Goal: Task Accomplishment & Management: Manage account settings

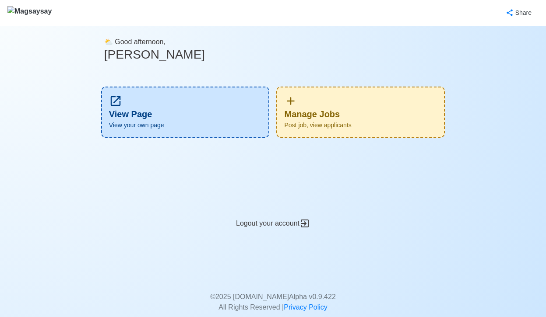
click at [359, 117] on div "Manage Jobs Post job, view applicants" at bounding box center [360, 112] width 168 height 51
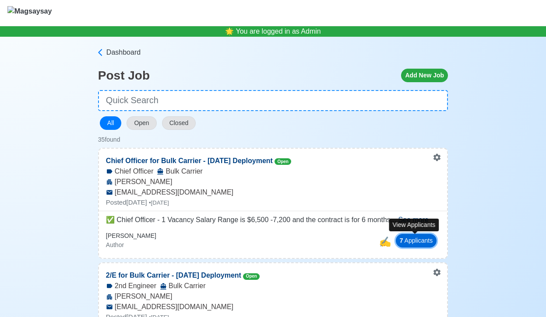
click at [412, 241] on button "7 Applicant s" at bounding box center [415, 241] width 41 height 14
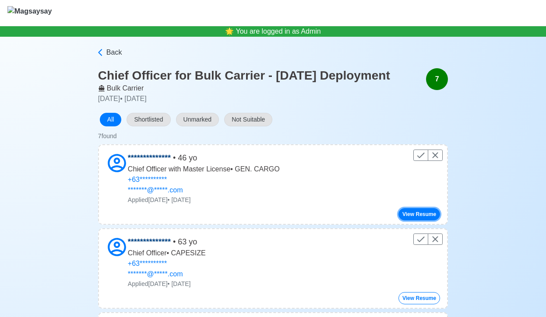
drag, startPoint x: 423, startPoint y: 230, endPoint x: 428, endPoint y: 232, distance: 6.3
click at [423, 220] on button "View Resume" at bounding box center [419, 214] width 42 height 12
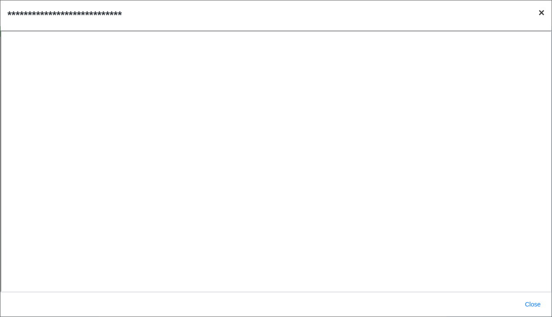
drag, startPoint x: 541, startPoint y: 12, endPoint x: 552, endPoint y: 28, distance: 19.9
click at [541, 11] on span "×" at bounding box center [542, 13] width 6 height 12
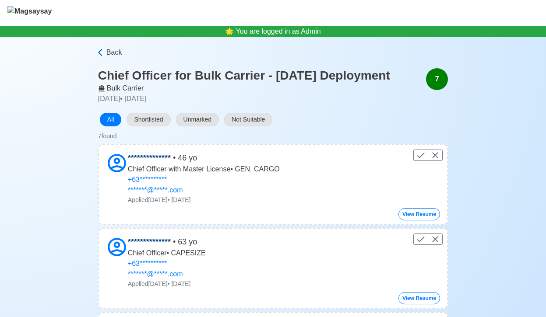
click at [107, 54] on span "Back" at bounding box center [114, 52] width 16 height 10
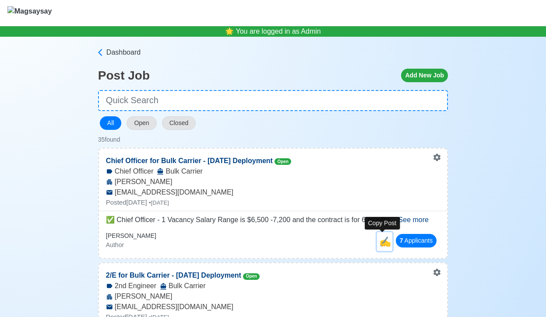
click at [379, 241] on span "✍️" at bounding box center [385, 241] width 12 height 11
select select "Chief Officer"
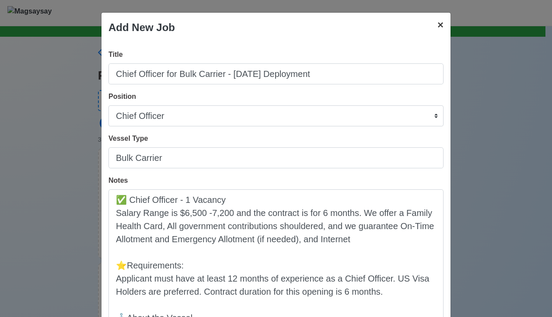
click at [437, 28] on span "×" at bounding box center [440, 25] width 6 height 12
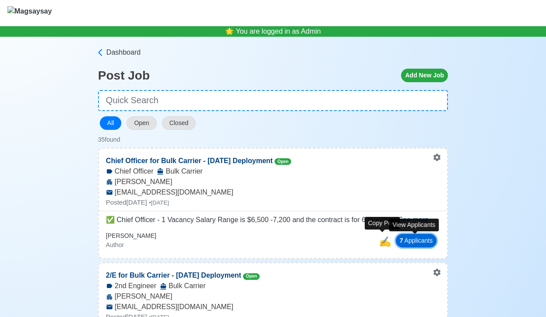
click at [410, 241] on button "7 Applicant s" at bounding box center [415, 241] width 41 height 14
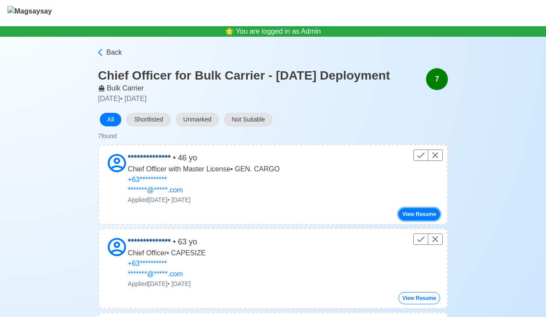
click at [424, 220] on button "View Resume" at bounding box center [419, 214] width 42 height 12
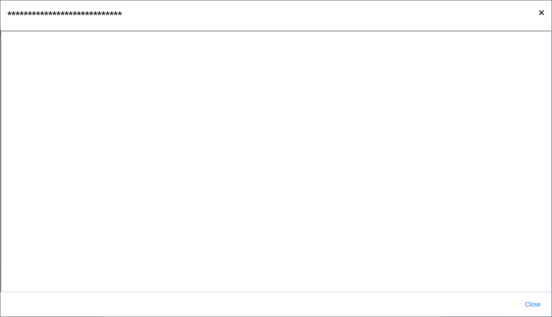
click at [544, 13] on span "×" at bounding box center [542, 13] width 6 height 12
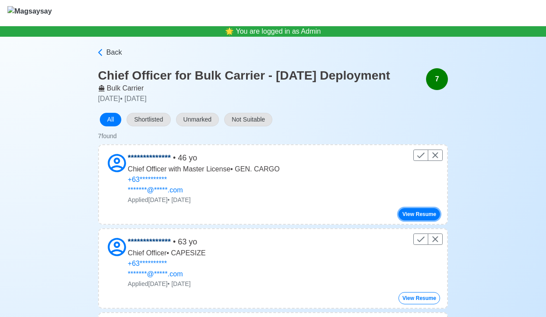
click at [418, 220] on button "View Resume" at bounding box center [419, 214] width 42 height 12
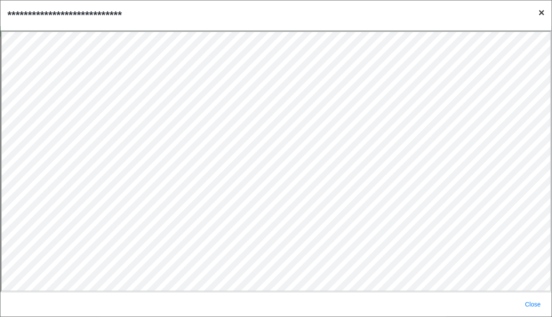
click at [540, 10] on span "×" at bounding box center [542, 13] width 6 height 12
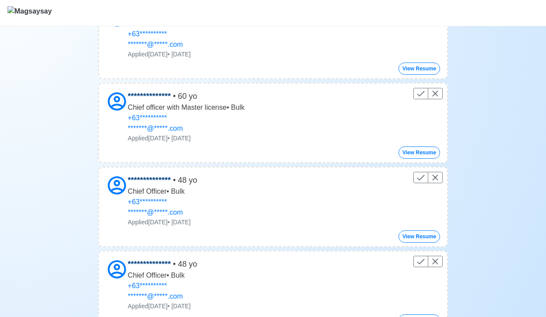
scroll to position [240, 0]
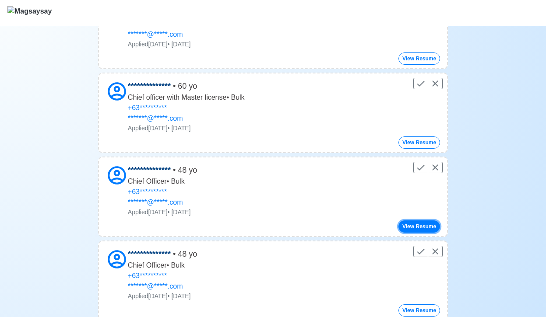
click at [432, 233] on button "View Resume" at bounding box center [419, 226] width 42 height 12
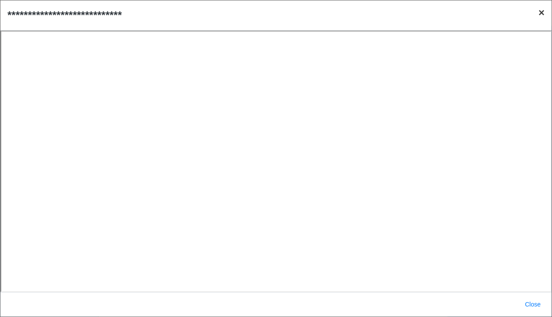
click at [541, 17] on span "×" at bounding box center [542, 13] width 6 height 12
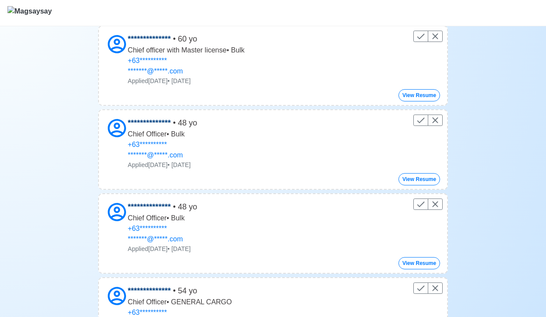
scroll to position [300, 0]
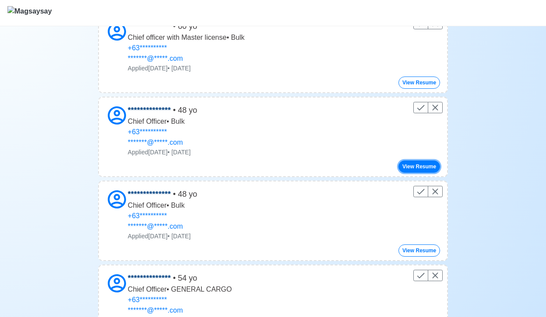
click at [419, 173] on button "View Resume" at bounding box center [419, 167] width 42 height 12
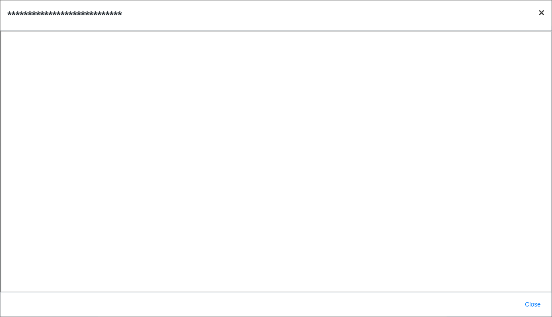
click at [542, 15] on span "×" at bounding box center [542, 13] width 6 height 12
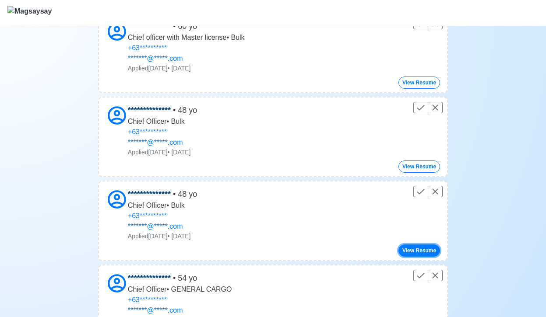
click at [428, 257] on button "View Resume" at bounding box center [419, 251] width 42 height 12
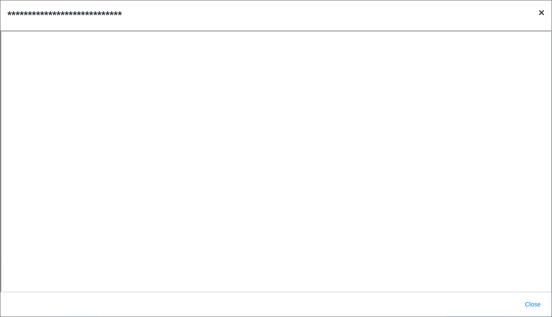
click at [541, 11] on span "×" at bounding box center [542, 13] width 6 height 12
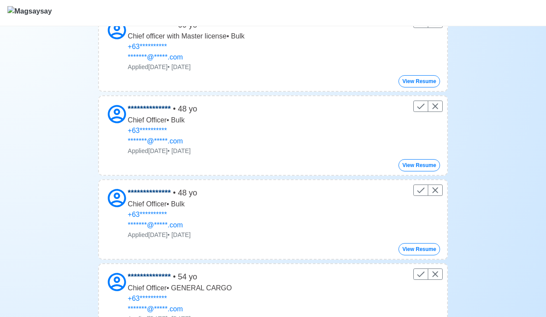
scroll to position [301, 0]
click at [420, 171] on button "View Resume" at bounding box center [419, 165] width 42 height 12
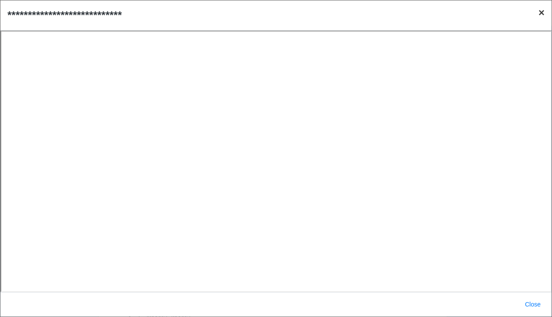
click at [541, 17] on span "×" at bounding box center [542, 13] width 6 height 12
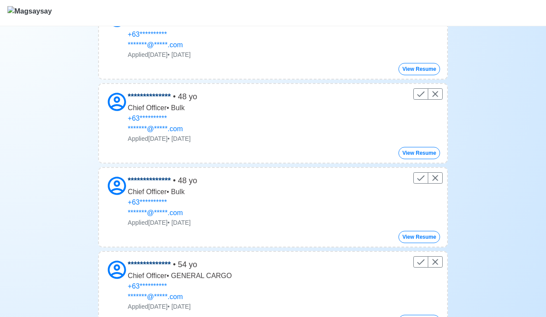
scroll to position [314, 0]
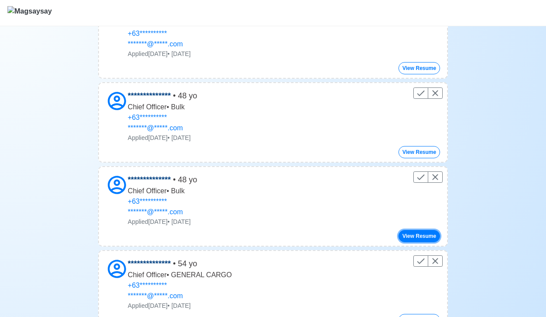
click at [426, 242] on button "View Resume" at bounding box center [419, 236] width 42 height 12
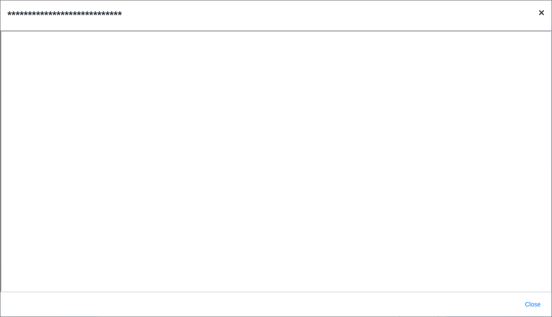
click at [541, 14] on span "×" at bounding box center [542, 13] width 6 height 12
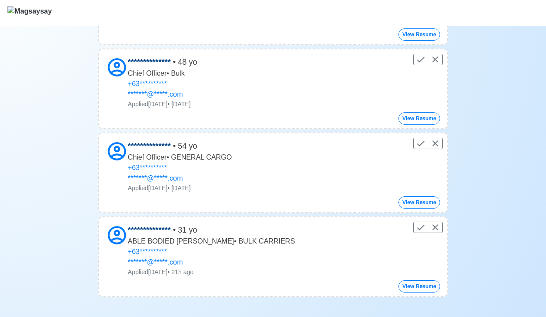
scroll to position [451, 0]
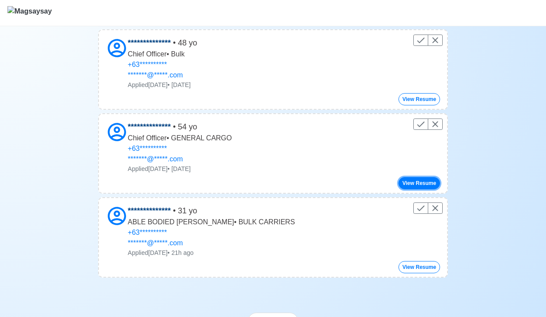
click at [419, 189] on button "View Resume" at bounding box center [419, 183] width 42 height 12
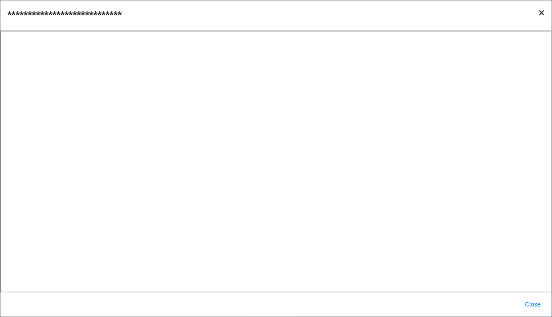
click at [542, 12] on span "×" at bounding box center [542, 13] width 6 height 12
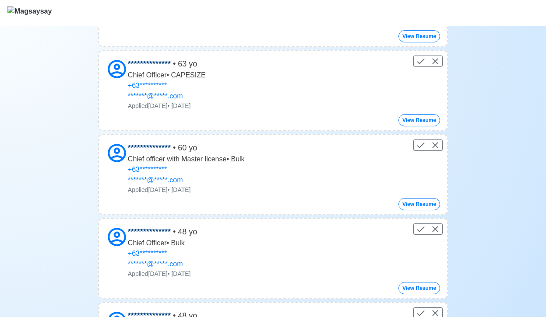
scroll to position [0, 0]
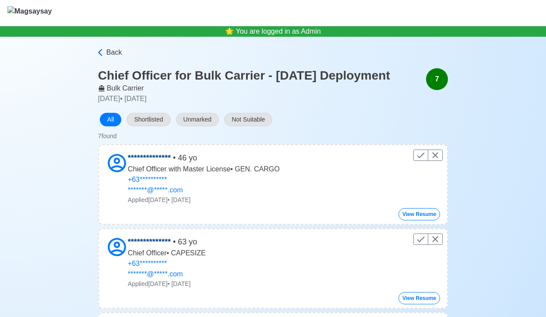
click at [101, 56] on icon at bounding box center [100, 52] width 4 height 7
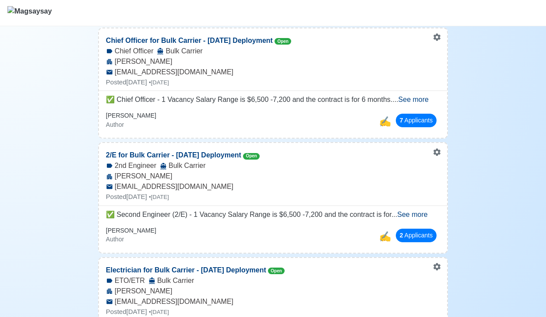
scroll to position [123, 0]
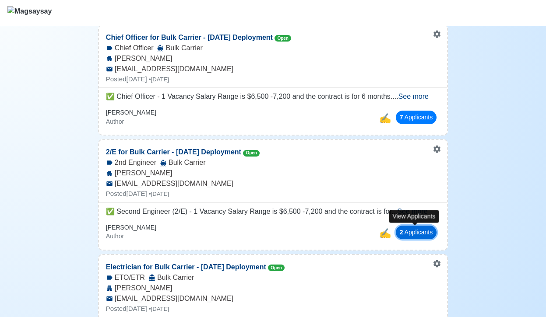
click at [413, 231] on button "2 Applicant s" at bounding box center [415, 233] width 41 height 14
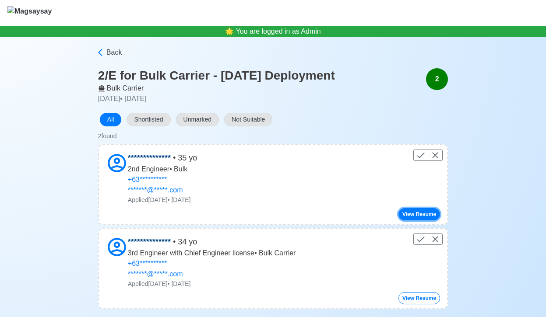
click at [430, 215] on button "View Resume" at bounding box center [419, 214] width 42 height 12
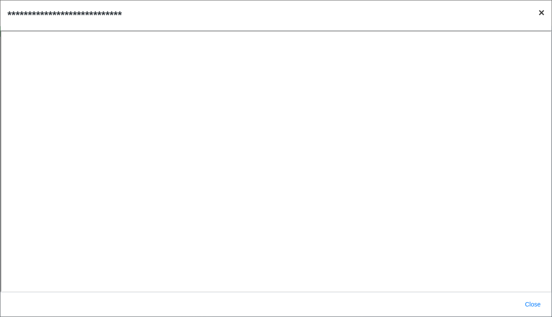
click at [541, 12] on span "×" at bounding box center [542, 13] width 6 height 12
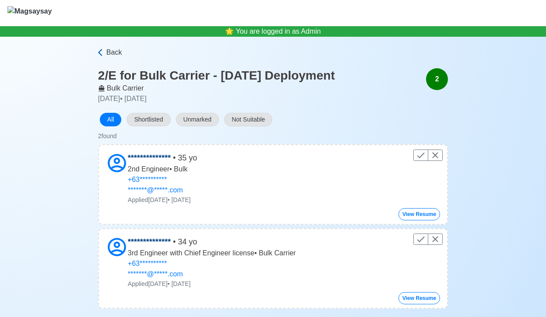
click at [106, 56] on span "Back" at bounding box center [114, 52] width 16 height 10
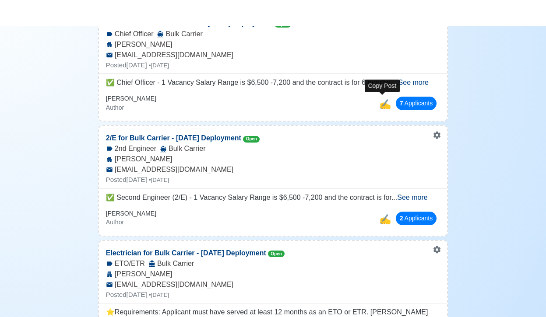
scroll to position [146, 0]
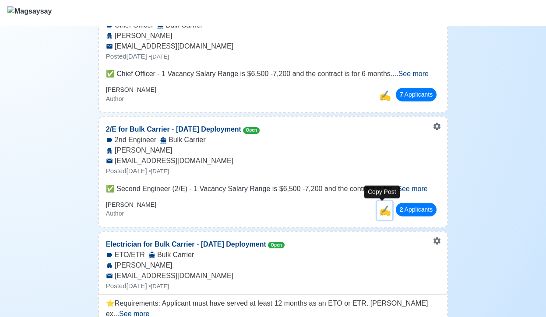
click at [385, 211] on span "✍️" at bounding box center [385, 210] width 12 height 11
select select "2nd Engineer"
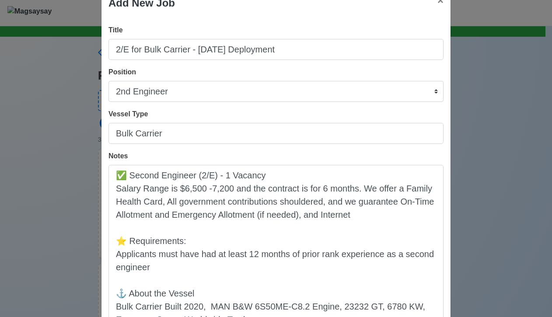
scroll to position [144, 0]
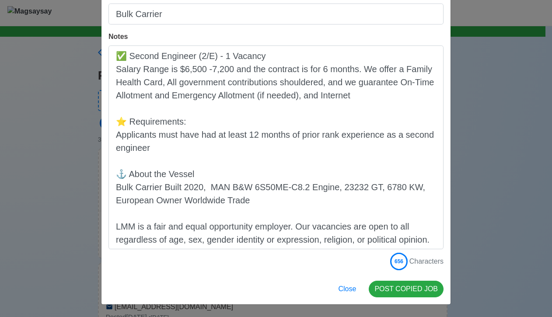
click at [483, 192] on div "Add New Job × Close Title 2/E for Bulk Carrier - [DATE] Deployment Position Mas…" at bounding box center [276, 158] width 552 height 317
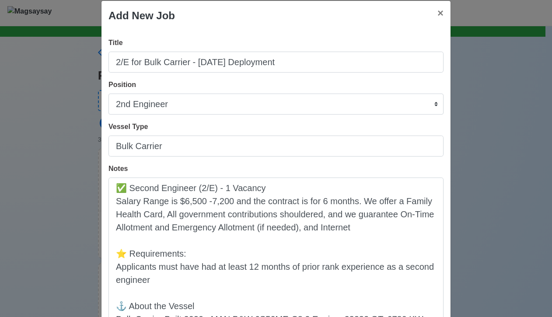
scroll to position [13, 0]
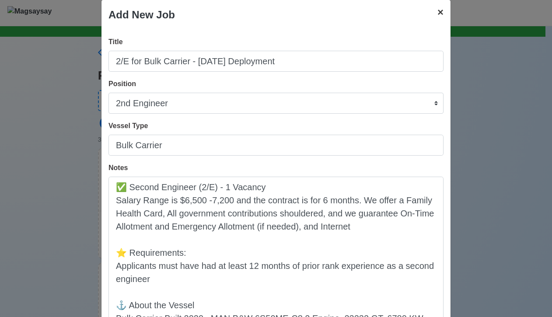
click at [439, 15] on span "×" at bounding box center [440, 12] width 6 height 12
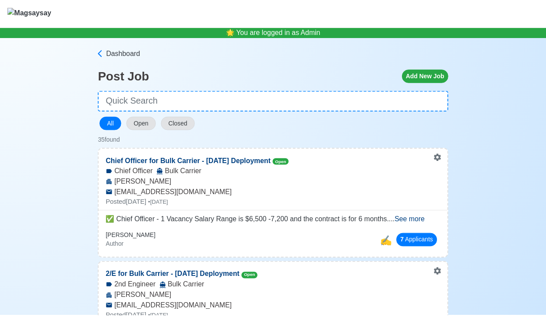
scroll to position [198, 0]
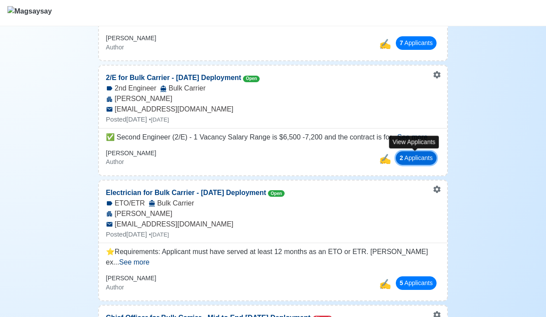
click at [415, 154] on button "2 Applicant s" at bounding box center [415, 158] width 41 height 14
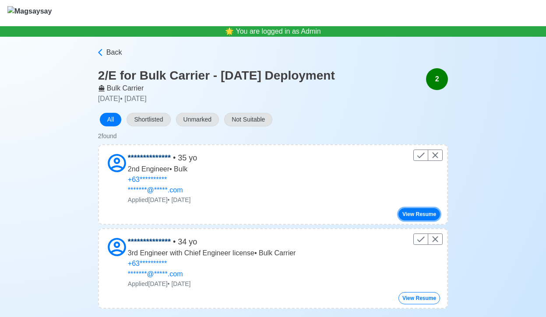
click at [415, 216] on button "View Resume" at bounding box center [419, 214] width 42 height 12
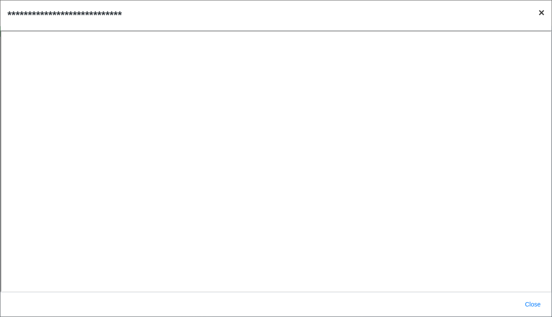
click at [543, 16] on span "×" at bounding box center [542, 13] width 6 height 12
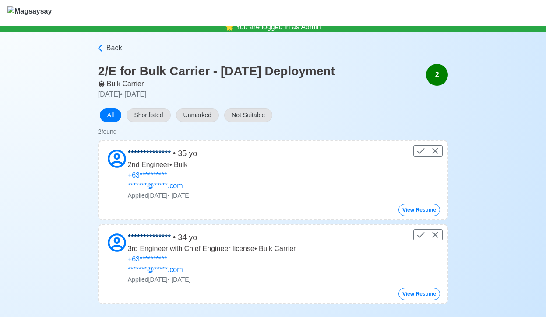
scroll to position [11, 0]
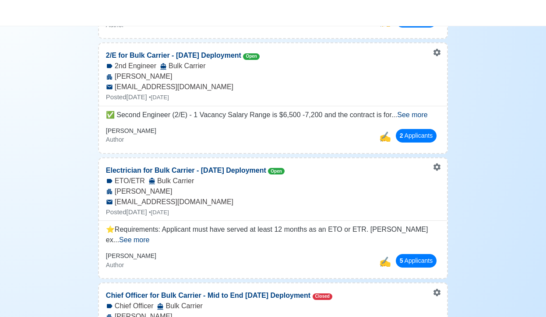
scroll to position [224, 0]
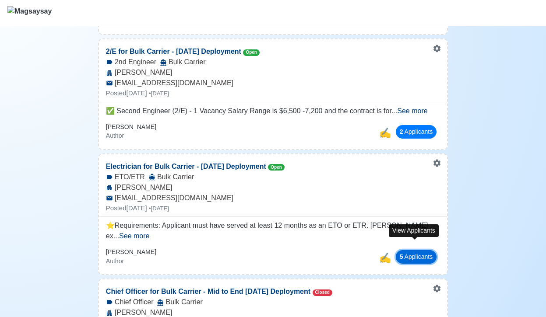
click at [413, 250] on button "5 Applicant s" at bounding box center [415, 257] width 41 height 14
